Goal: Task Accomplishment & Management: Use online tool/utility

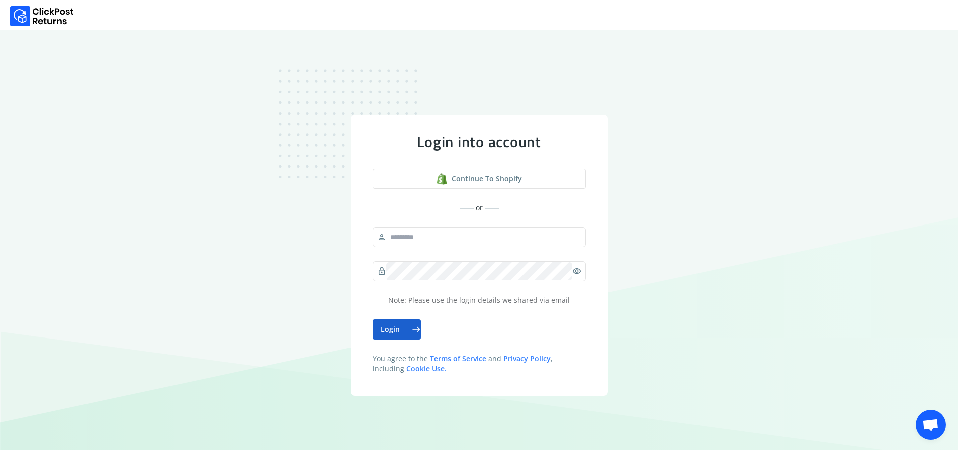
click at [406, 338] on button "Login east" at bounding box center [396, 330] width 48 height 20
click at [518, 183] on span "Continue to shopify" at bounding box center [486, 179] width 70 height 10
click at [508, 179] on span "Continue to shopify" at bounding box center [486, 179] width 70 height 10
click at [502, 180] on span "Continue to shopify" at bounding box center [486, 179] width 70 height 10
drag, startPoint x: 502, startPoint y: 180, endPoint x: 492, endPoint y: 180, distance: 10.1
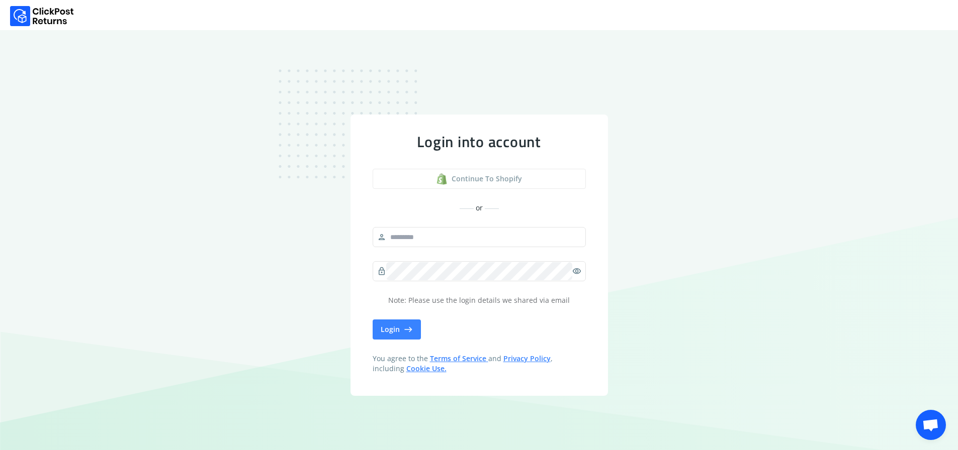
click at [492, 180] on span "Continue to shopify" at bounding box center [486, 179] width 70 height 10
